Goal: Transaction & Acquisition: Register for event/course

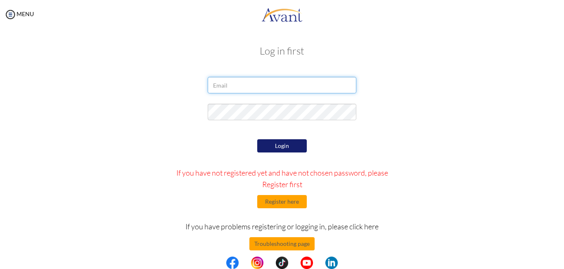
click at [231, 84] on input "email" at bounding box center [282, 85] width 149 height 17
click at [402, 97] on div at bounding box center [281, 87] width 483 height 21
click at [303, 244] on button "Troubleshooting page" at bounding box center [281, 243] width 65 height 13
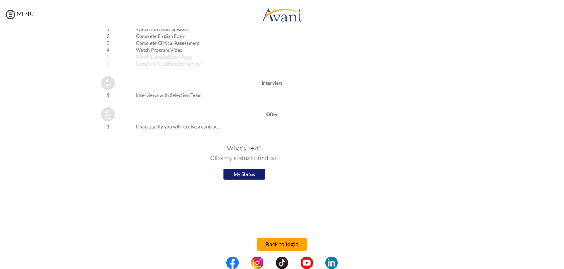
scroll to position [931, 0]
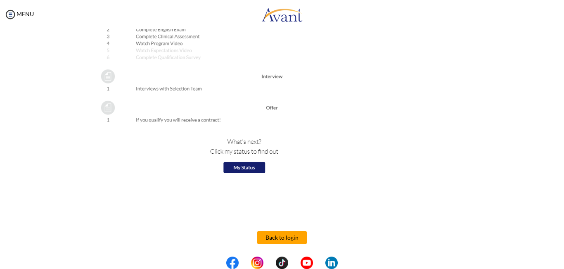
click at [246, 167] on img at bounding box center [208, 48] width 242 height 264
click at [238, 167] on img at bounding box center [208, 48] width 242 height 264
click at [231, 165] on img at bounding box center [208, 48] width 242 height 264
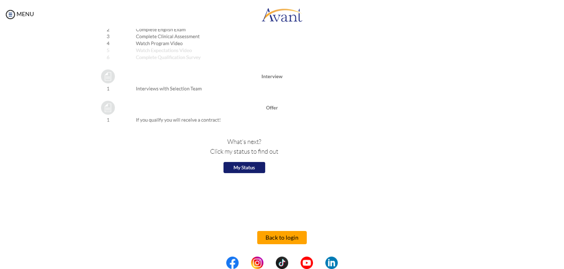
click at [231, 165] on img at bounding box center [208, 48] width 242 height 264
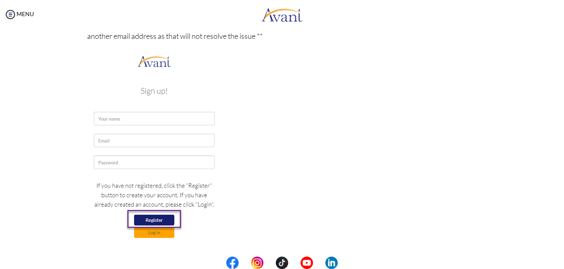
scroll to position [144, 0]
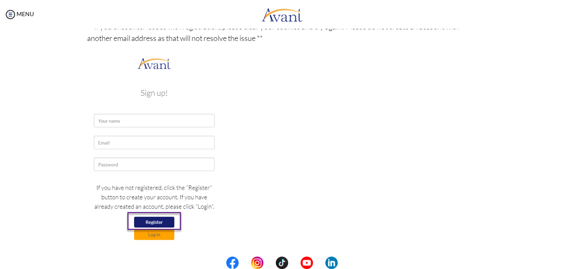
click at [115, 120] on img at bounding box center [154, 152] width 134 height 195
click at [144, 93] on img at bounding box center [154, 152] width 134 height 195
click at [157, 234] on img at bounding box center [154, 152] width 134 height 195
click at [151, 217] on img at bounding box center [154, 152] width 134 height 195
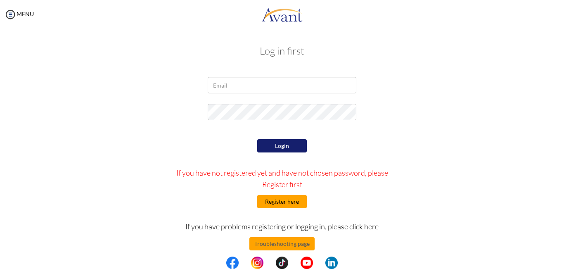
click at [278, 202] on button "Register here" at bounding box center [282, 201] width 50 height 13
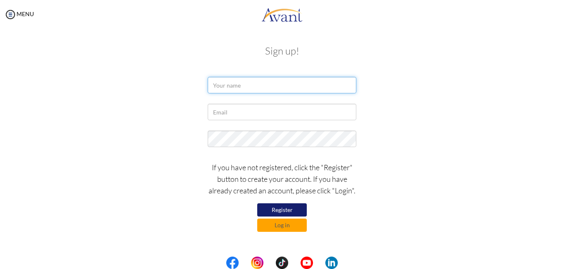
click at [233, 81] on input "text" at bounding box center [282, 85] width 149 height 17
type input "Igbinadolor Amieghogho"
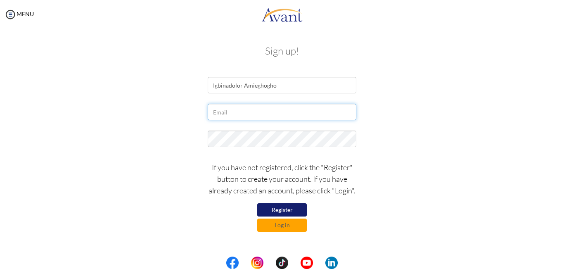
click at [263, 111] on input "text" at bounding box center [282, 112] width 149 height 17
type input "rolgin2002@yahoo.com"
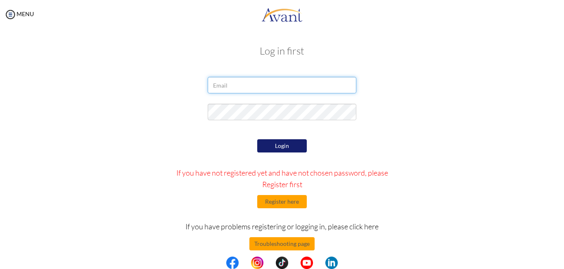
click at [217, 83] on input "email" at bounding box center [282, 85] width 149 height 17
click at [384, 152] on div "Login If you have not registered yet and have not chosen password, please Regis…" at bounding box center [281, 214] width 241 height 155
click at [278, 202] on button "Register here" at bounding box center [282, 201] width 50 height 13
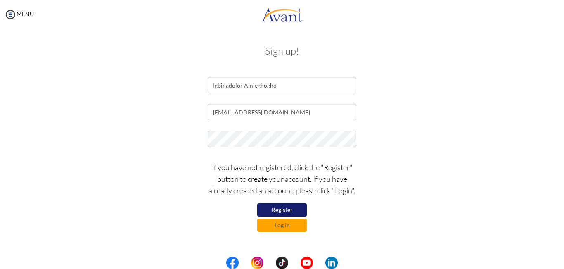
click at [292, 211] on button "Register" at bounding box center [282, 209] width 50 height 13
click at [281, 226] on button "Log in" at bounding box center [282, 224] width 50 height 13
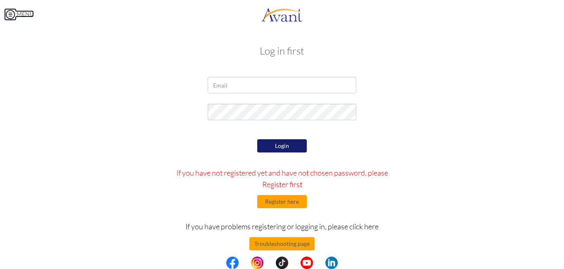
click at [11, 13] on img at bounding box center [10, 14] width 12 height 12
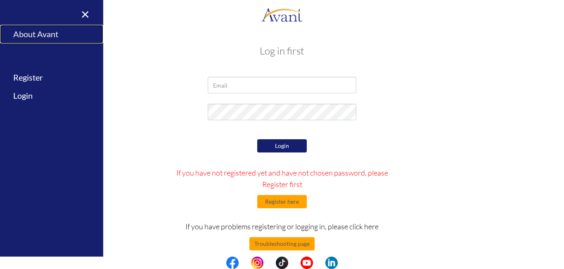
click at [41, 35] on link "About Avant" at bounding box center [51, 34] width 103 height 19
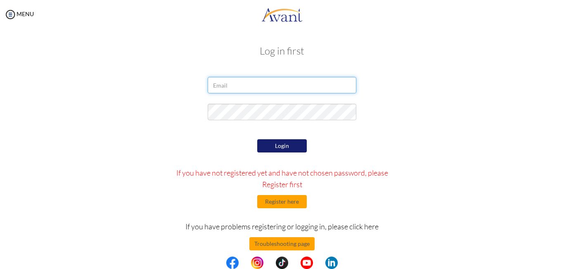
click at [228, 85] on input "email" at bounding box center [282, 85] width 149 height 17
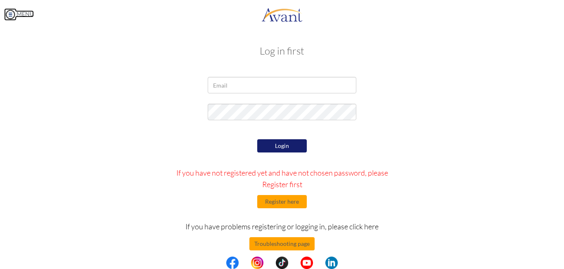
click at [10, 14] on img at bounding box center [10, 14] width 12 height 12
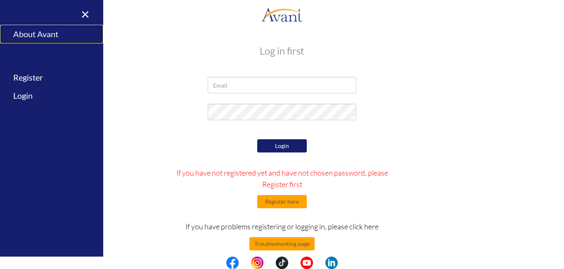
click at [40, 33] on link "About Avant" at bounding box center [51, 34] width 103 height 19
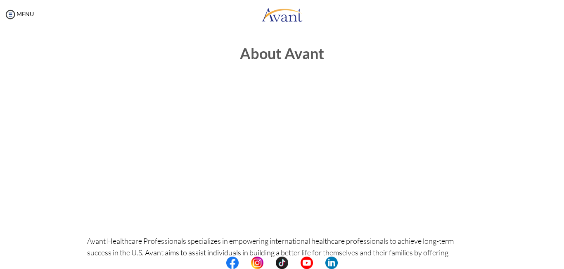
scroll to position [235, 0]
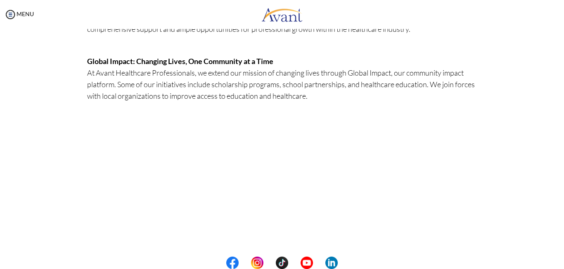
click at [560, 260] on center at bounding box center [282, 262] width 564 height 12
click at [562, 258] on center at bounding box center [282, 262] width 564 height 12
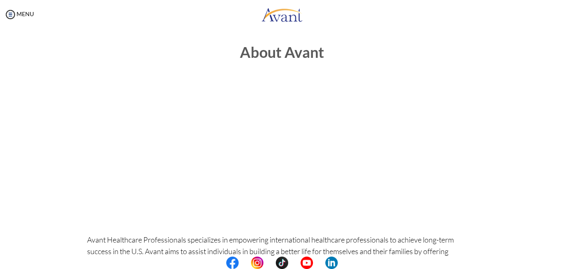
scroll to position [0, 0]
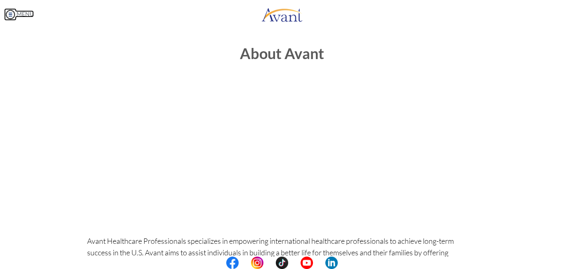
click at [12, 13] on img at bounding box center [10, 14] width 12 height 12
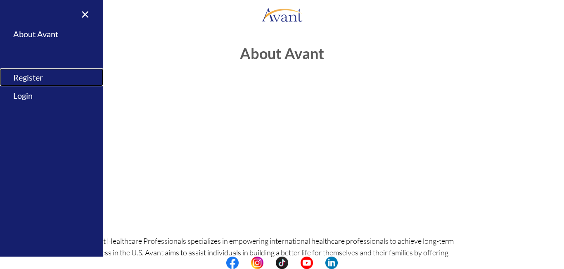
click at [28, 76] on link "Register" at bounding box center [51, 77] width 103 height 19
